Goal: Task Accomplishment & Management: Use online tool/utility

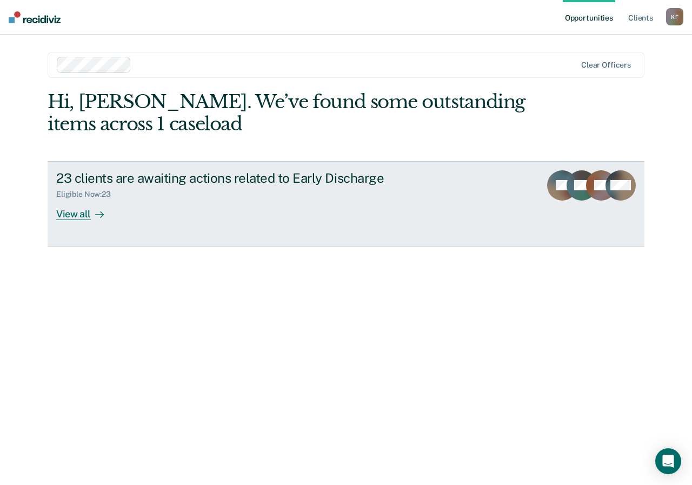
click at [164, 177] on div "23 clients are awaiting actions related to Early Discharge" at bounding box center [246, 178] width 380 height 16
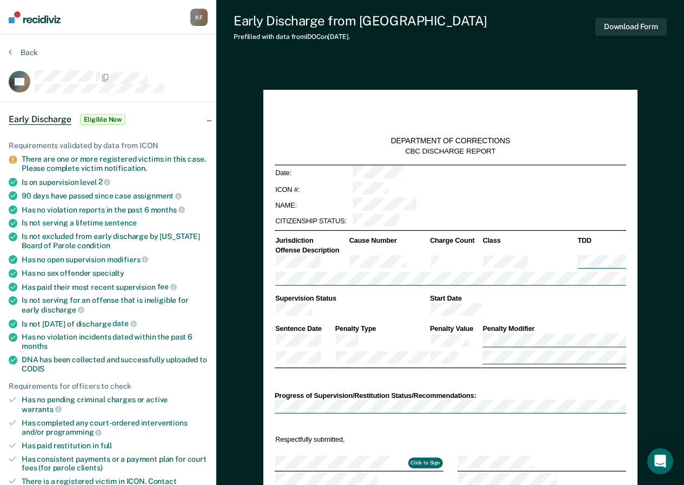
type textarea "x"
